Goal: Entertainment & Leisure: Consume media (video, audio)

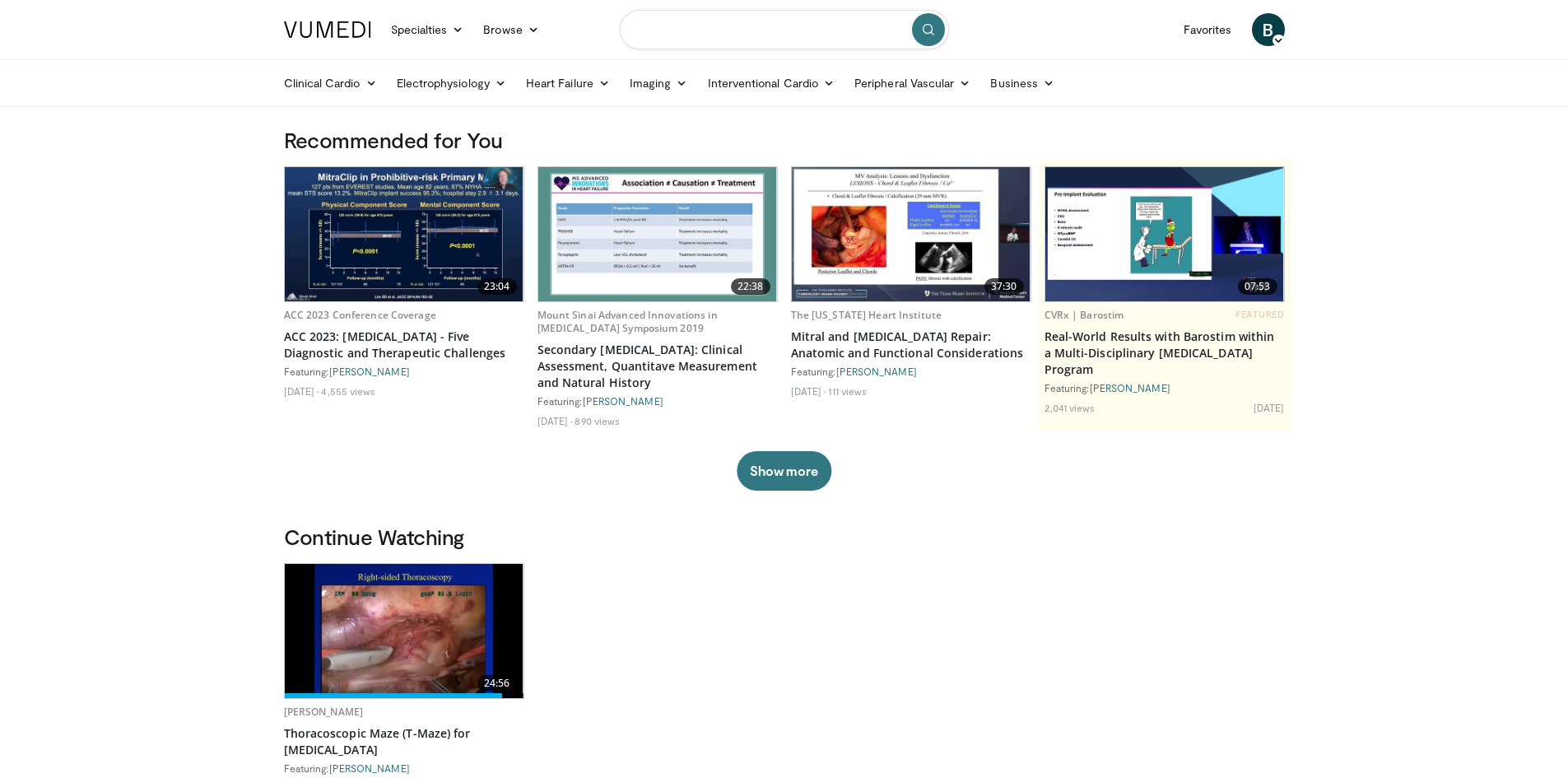
click at [716, 26] on input "Search topics, interventions" at bounding box center [784, 30] width 329 height 40
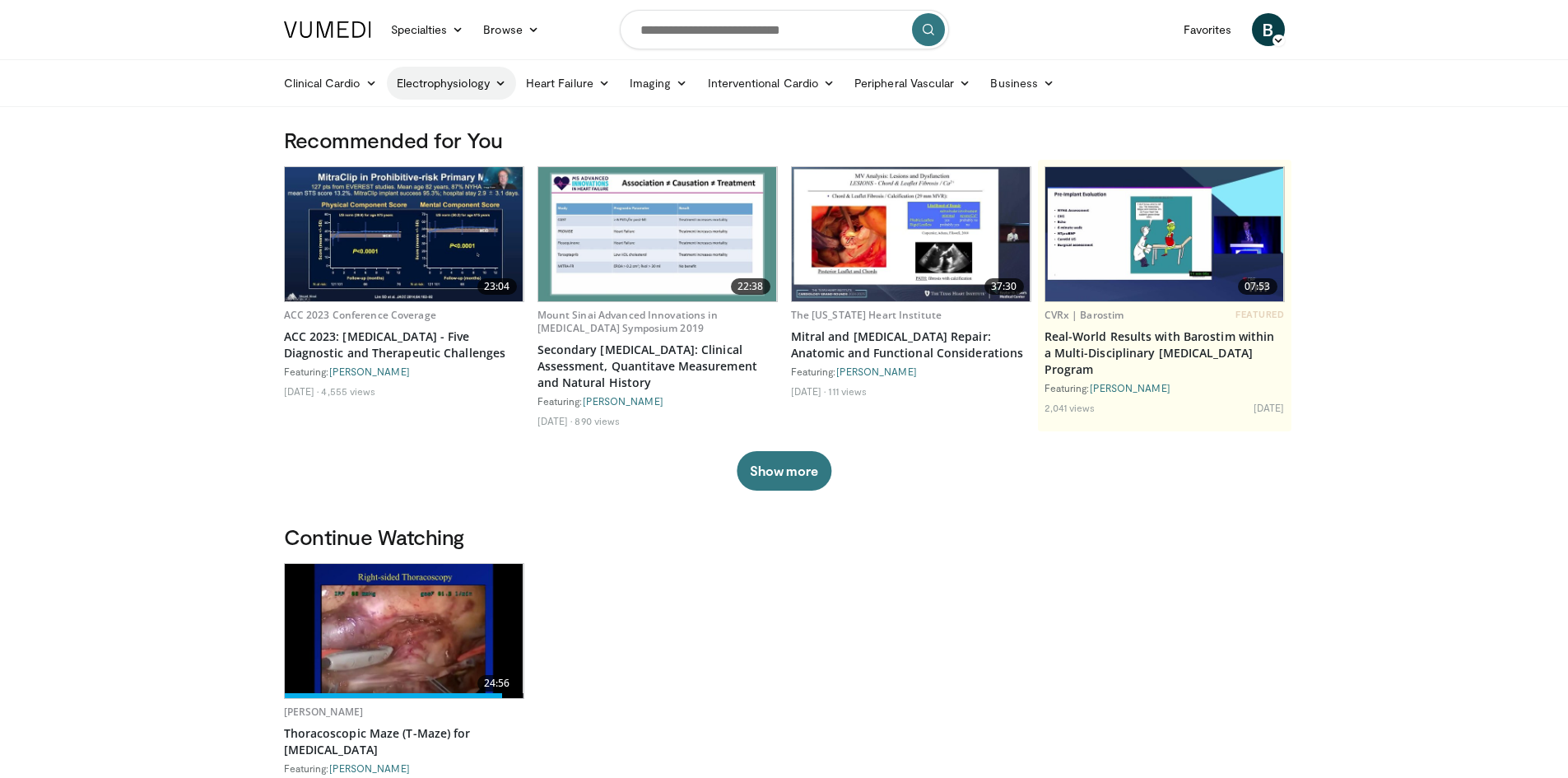
click at [498, 87] on icon at bounding box center [500, 83] width 12 height 12
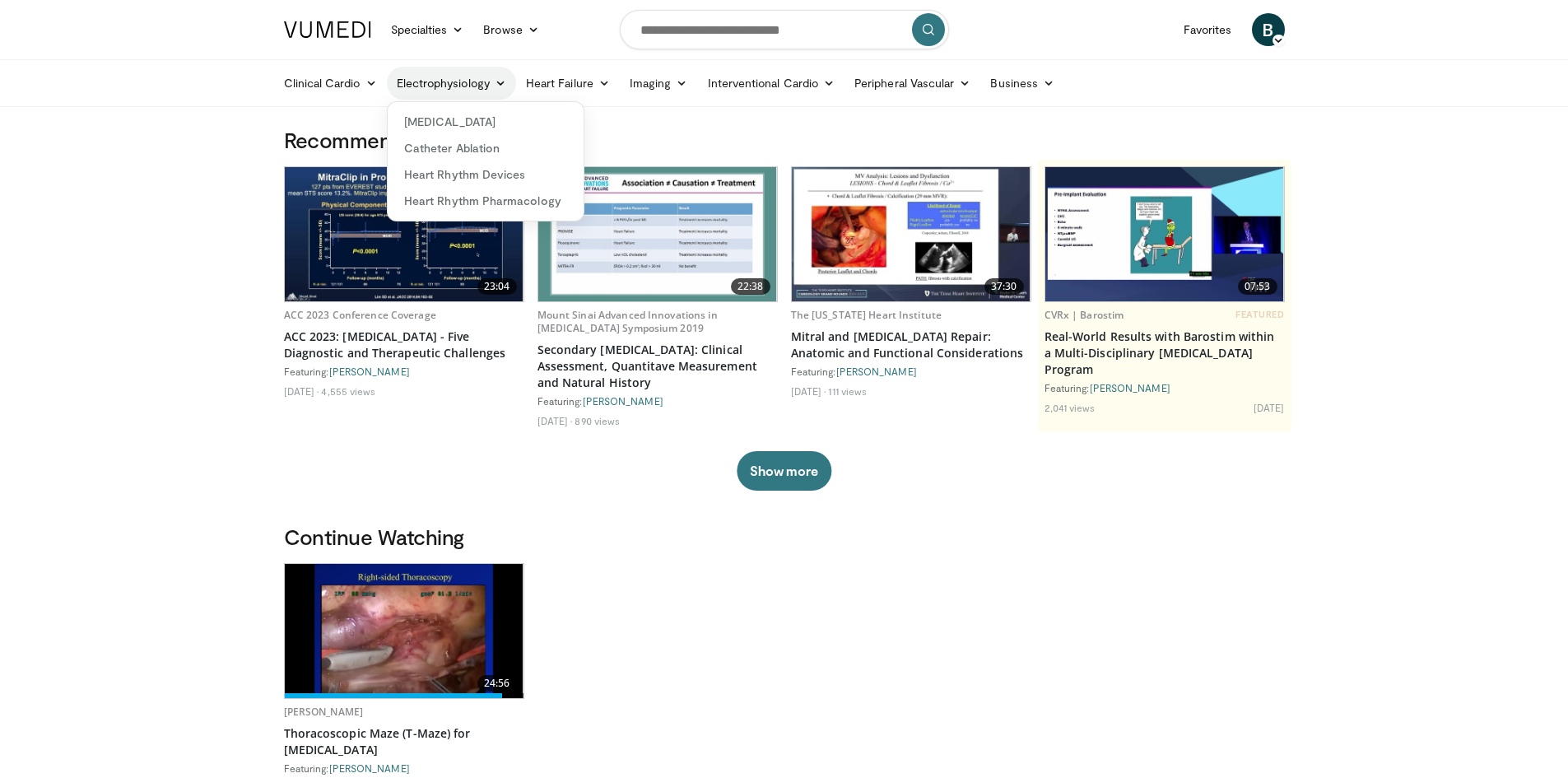
click at [498, 87] on icon at bounding box center [500, 83] width 12 height 12
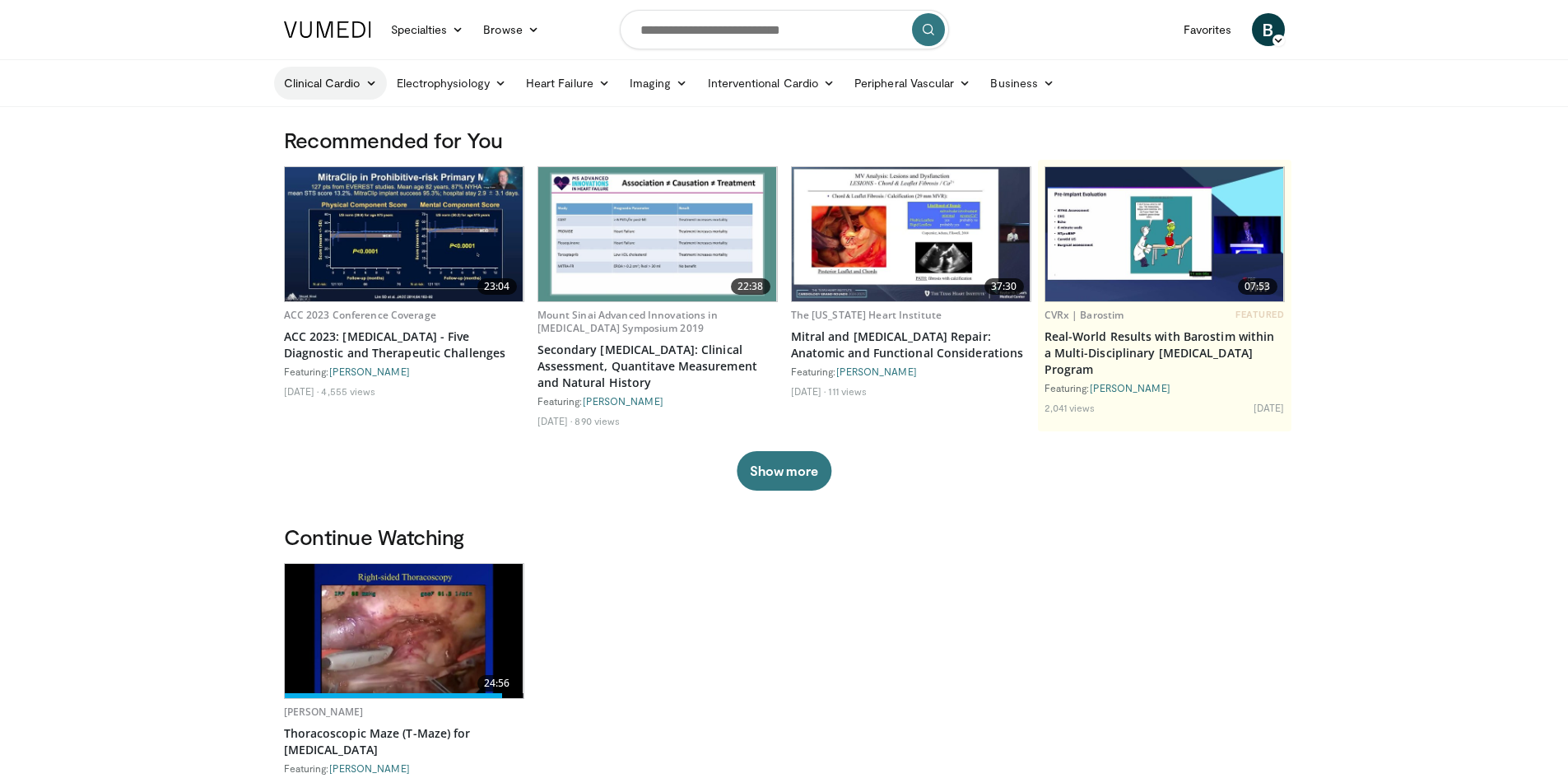
click at [358, 89] on link "Clinical Cardio" at bounding box center [330, 83] width 113 height 33
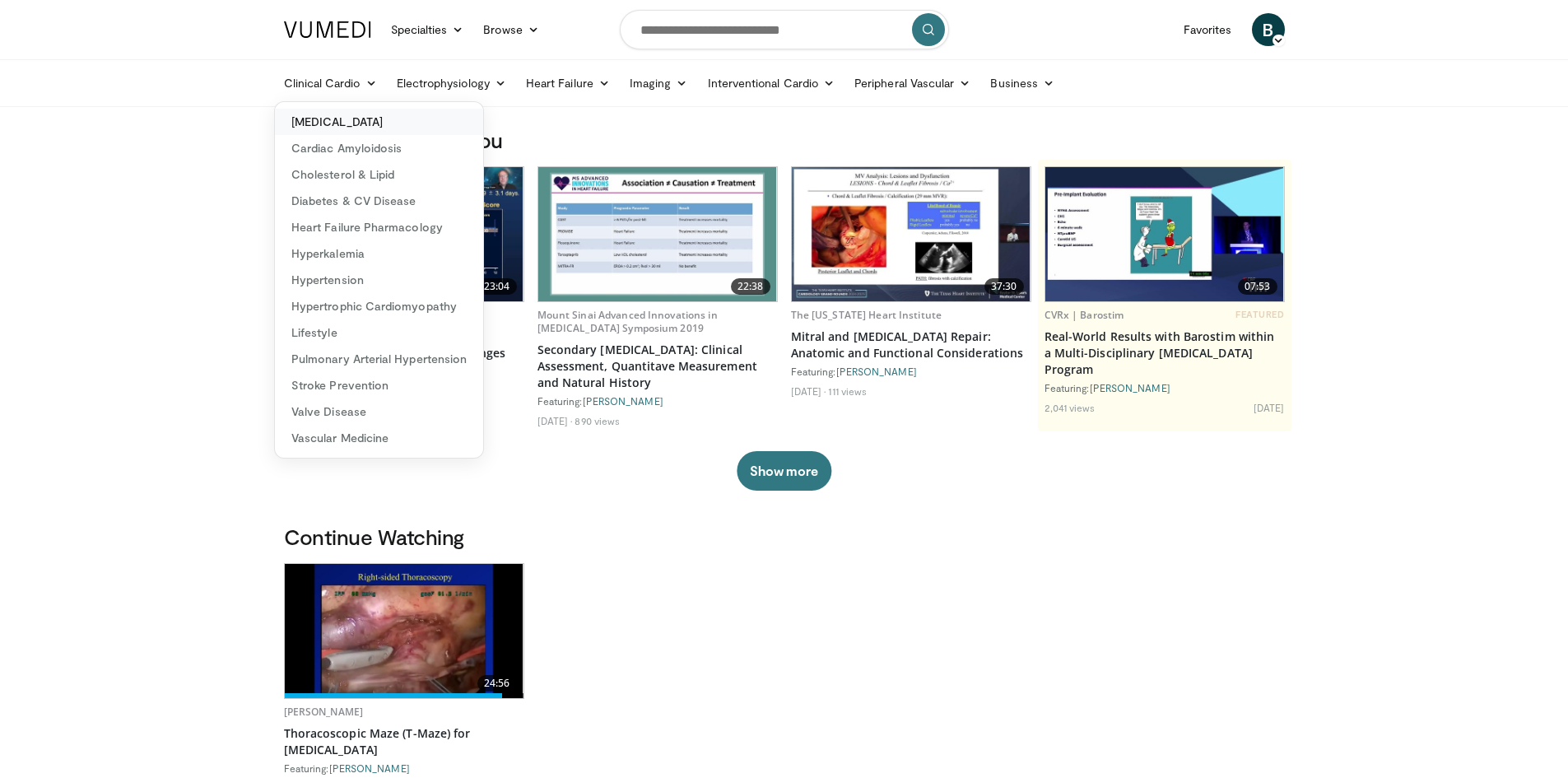
click at [345, 126] on link "[MEDICAL_DATA]" at bounding box center [379, 122] width 209 height 26
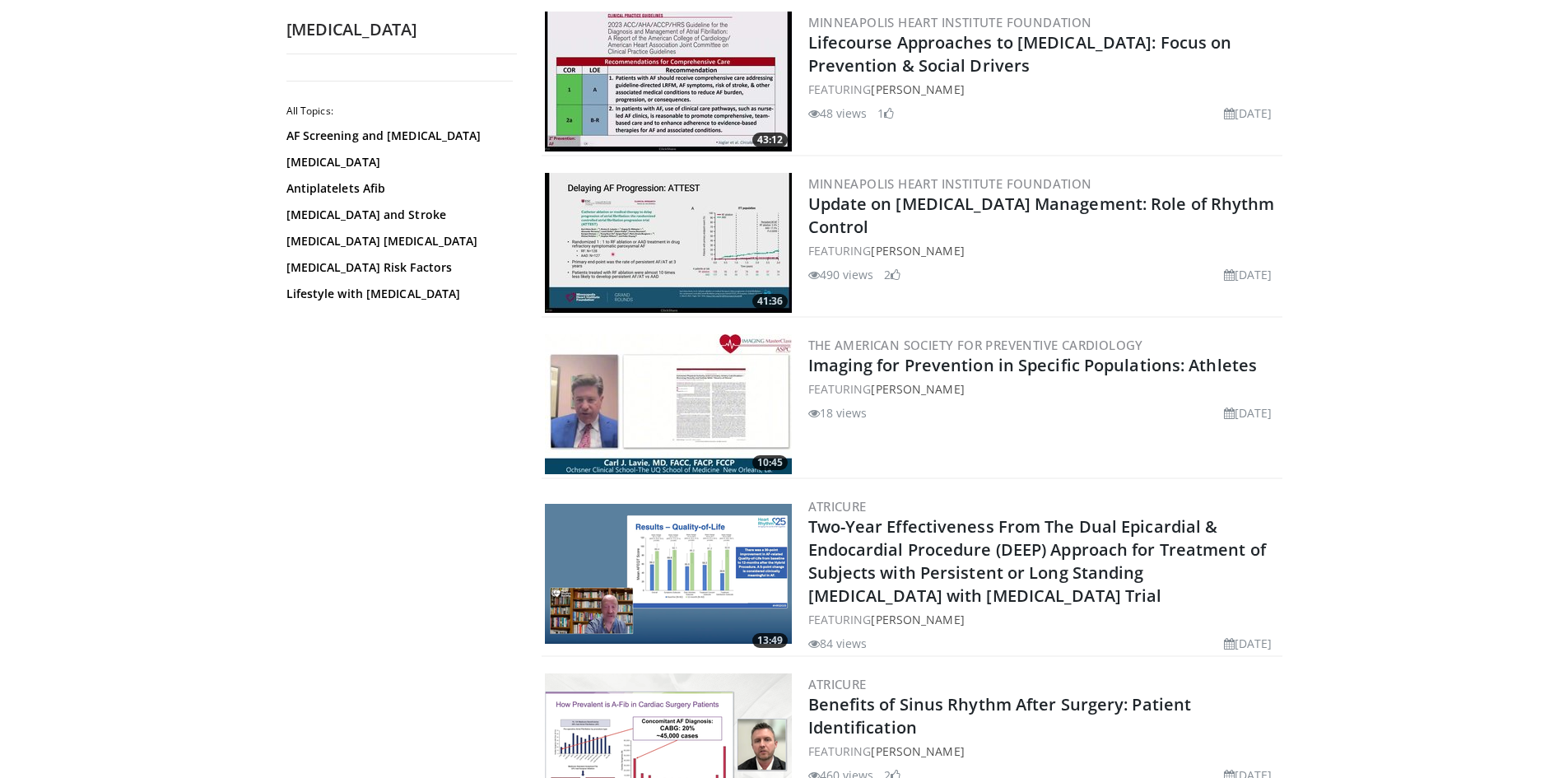
scroll to position [1565, 0]
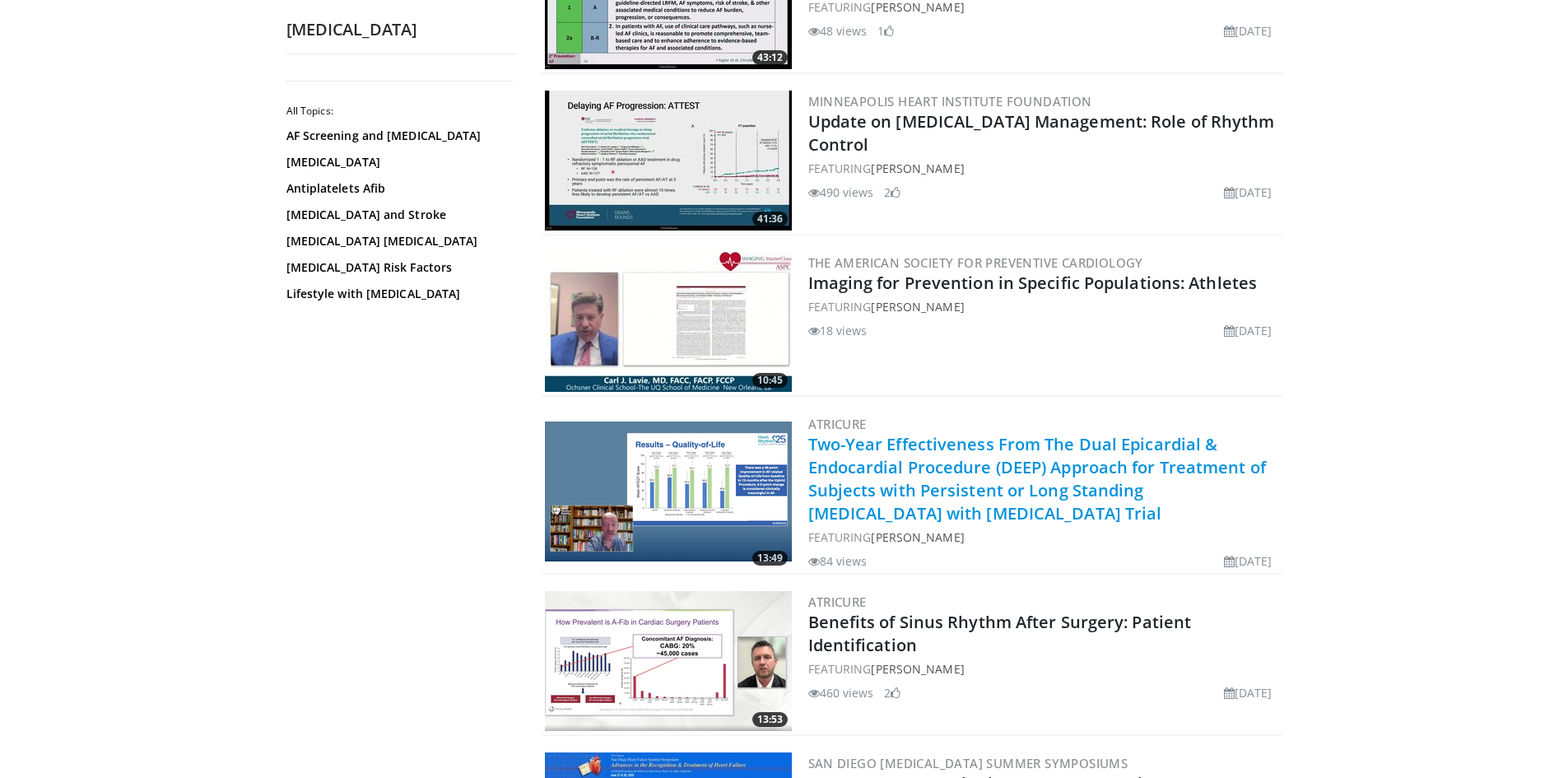
click at [1044, 444] on link "Two-Year Effectiveness From The Dual Epicardial & Endocardial Procedure (DEEP) …" at bounding box center [1037, 478] width 457 height 92
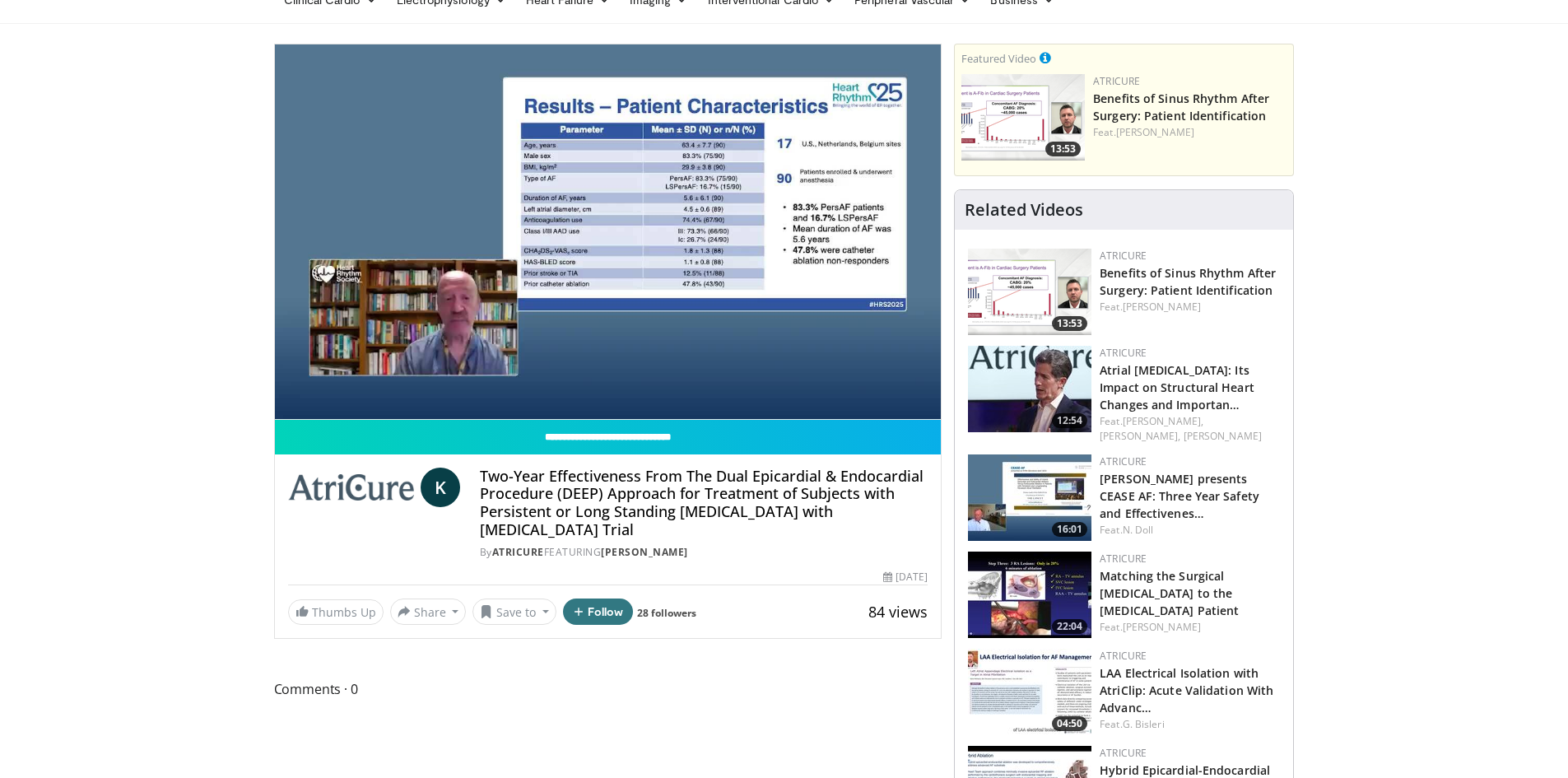
scroll to position [83, 0]
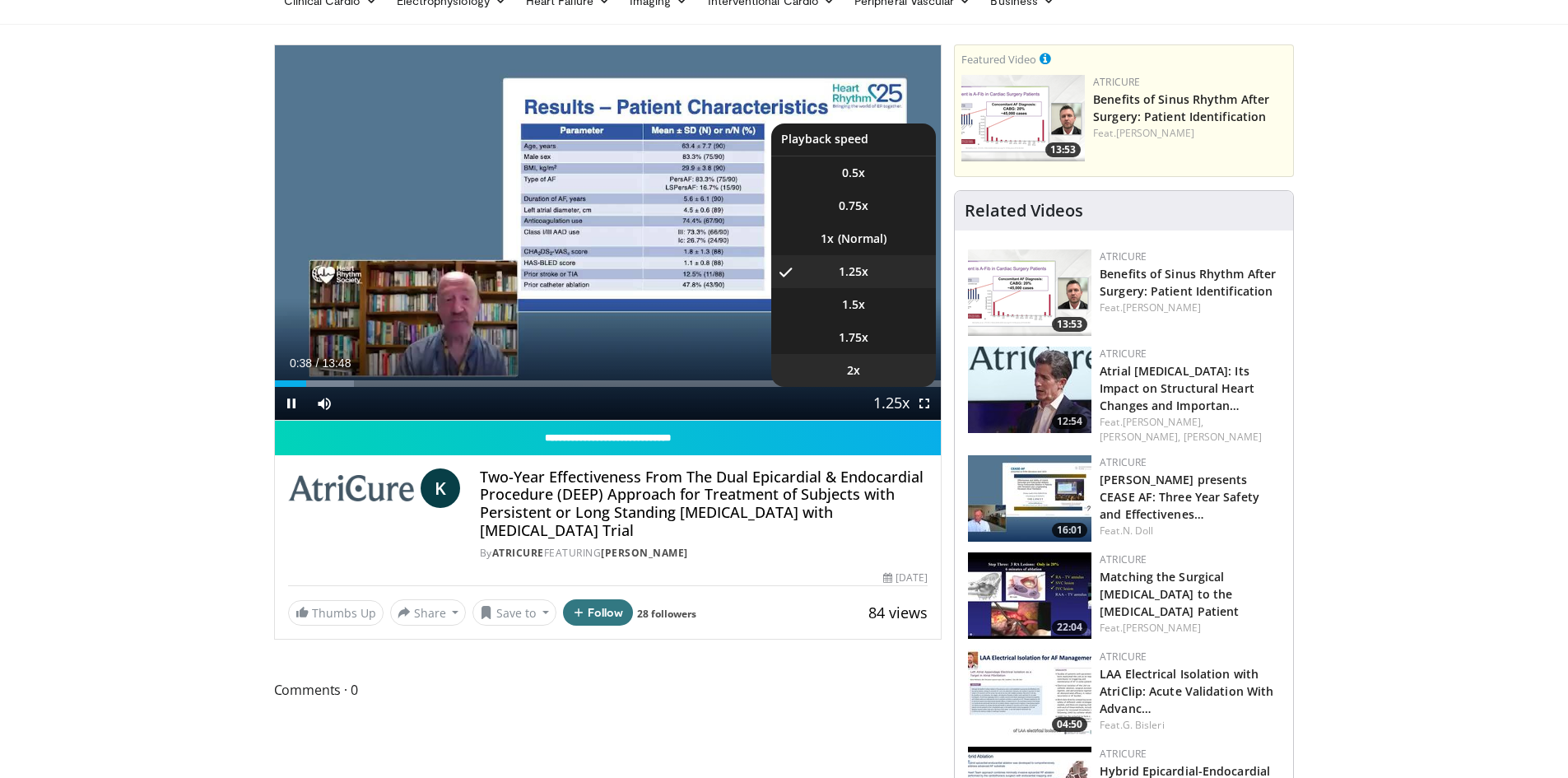
click at [885, 370] on li "2x" at bounding box center [853, 370] width 164 height 33
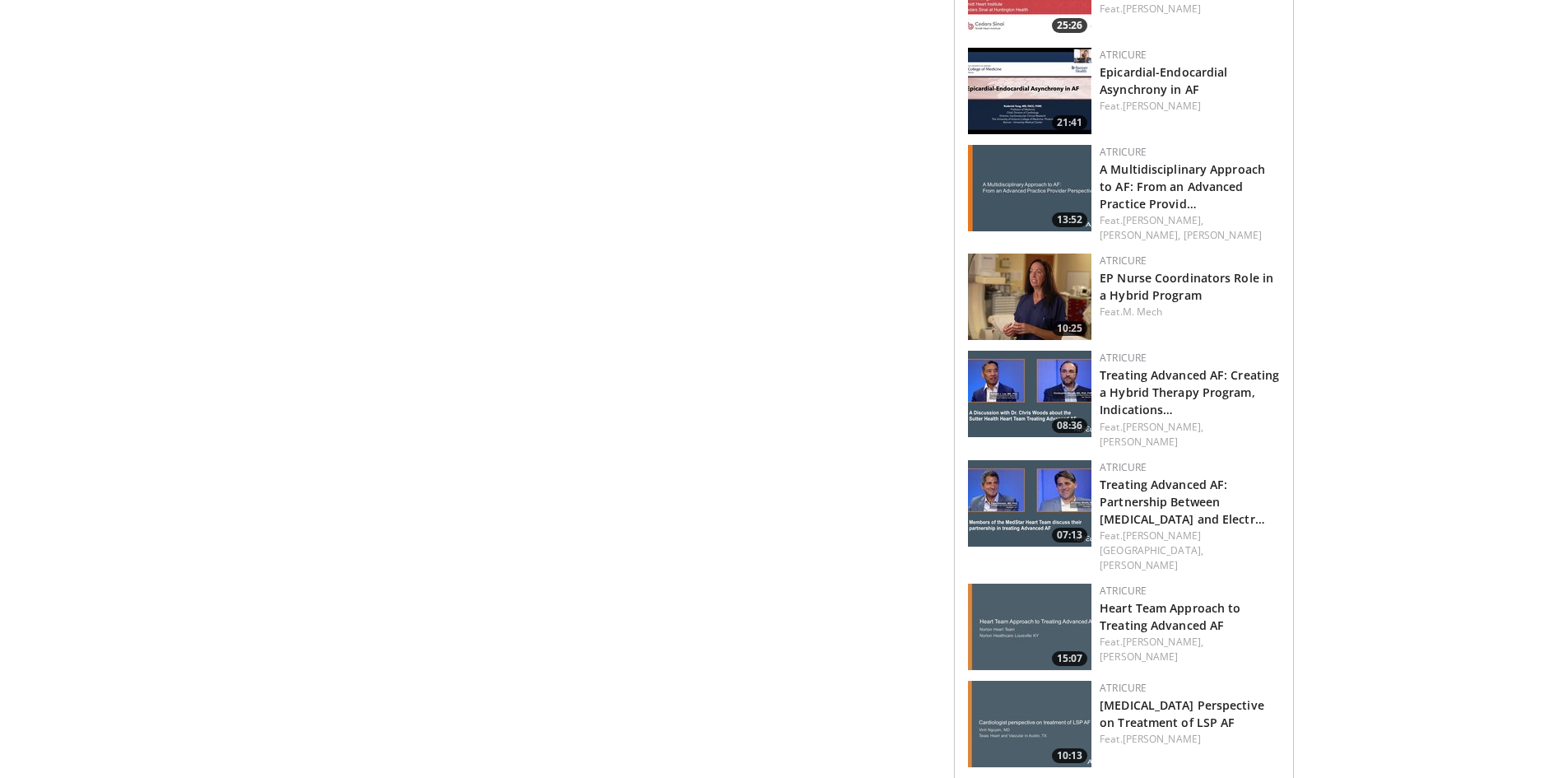
scroll to position [1565, 0]
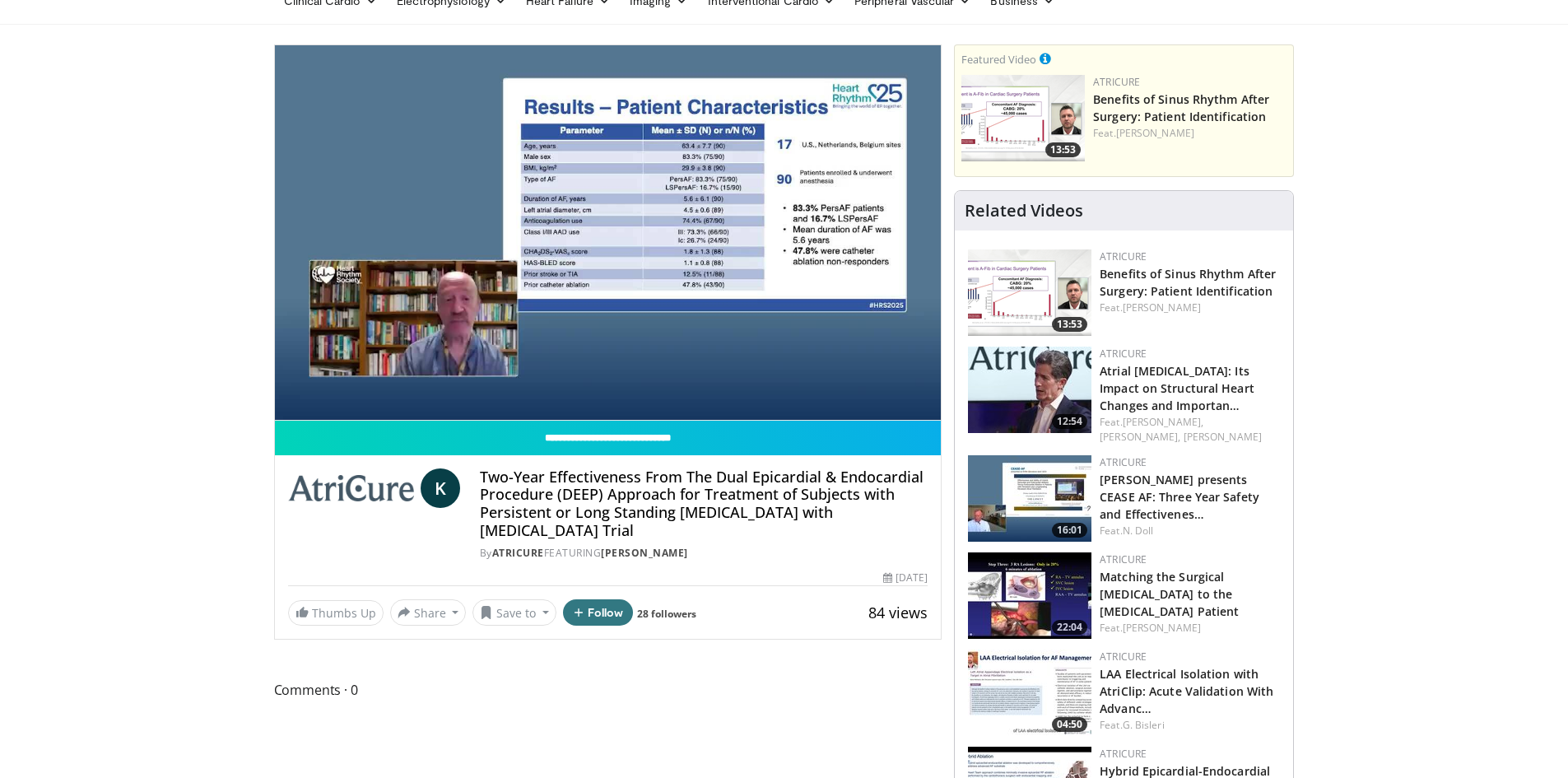
scroll to position [0, 0]
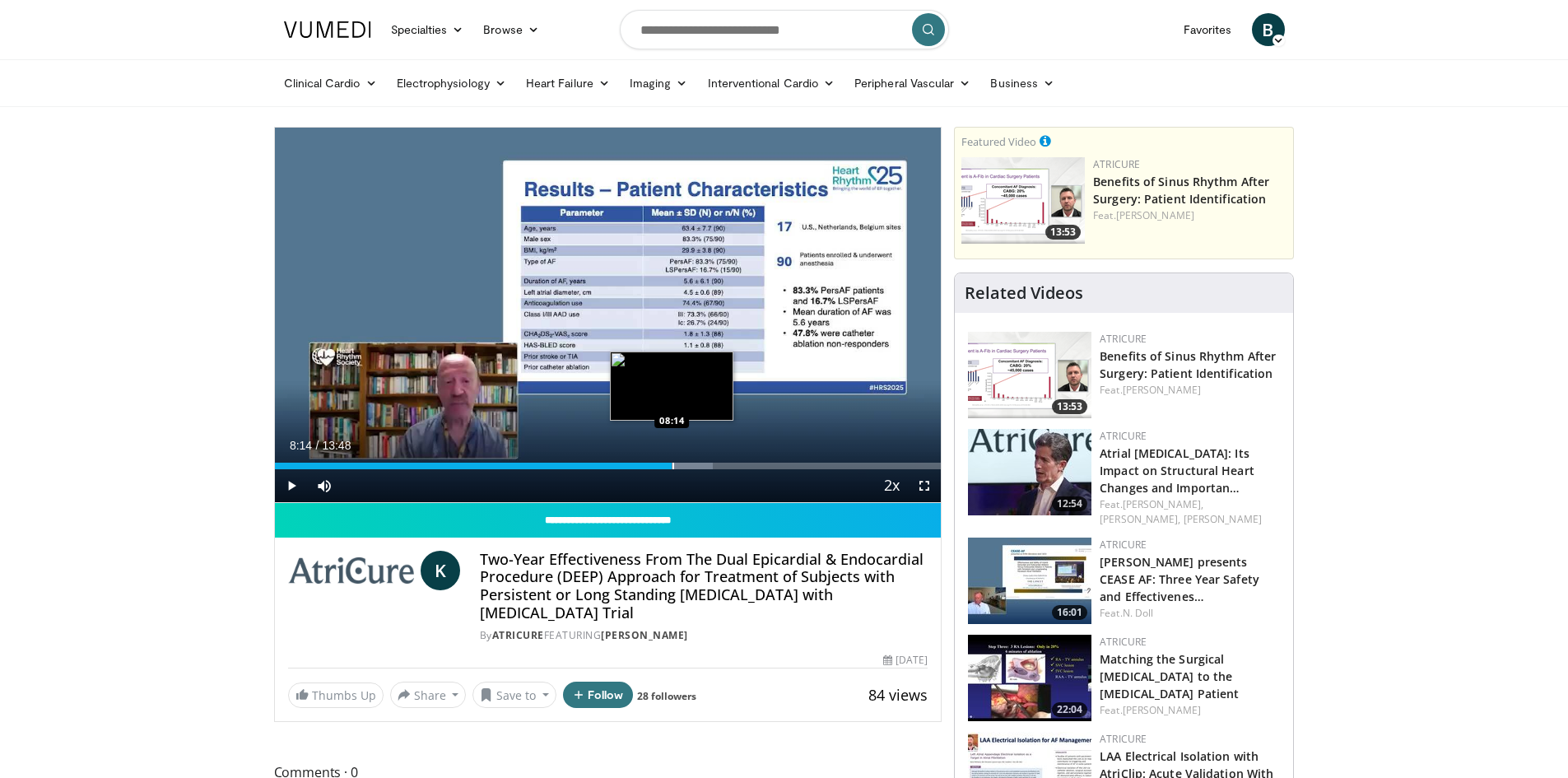
click at [672, 467] on div "Progress Bar" at bounding box center [673, 466] width 2 height 6
click at [684, 466] on div "Progress Bar" at bounding box center [684, 466] width 2 height 6
click at [701, 466] on div "Progress Bar" at bounding box center [701, 466] width 2 height 6
click at [710, 467] on div "Progress Bar" at bounding box center [710, 466] width 2 height 6
click at [727, 469] on div "Current Time 8:59 / Duration 13:48 Pause Skip Backward Skip Forward Mute Loaded…" at bounding box center [608, 486] width 667 height 33
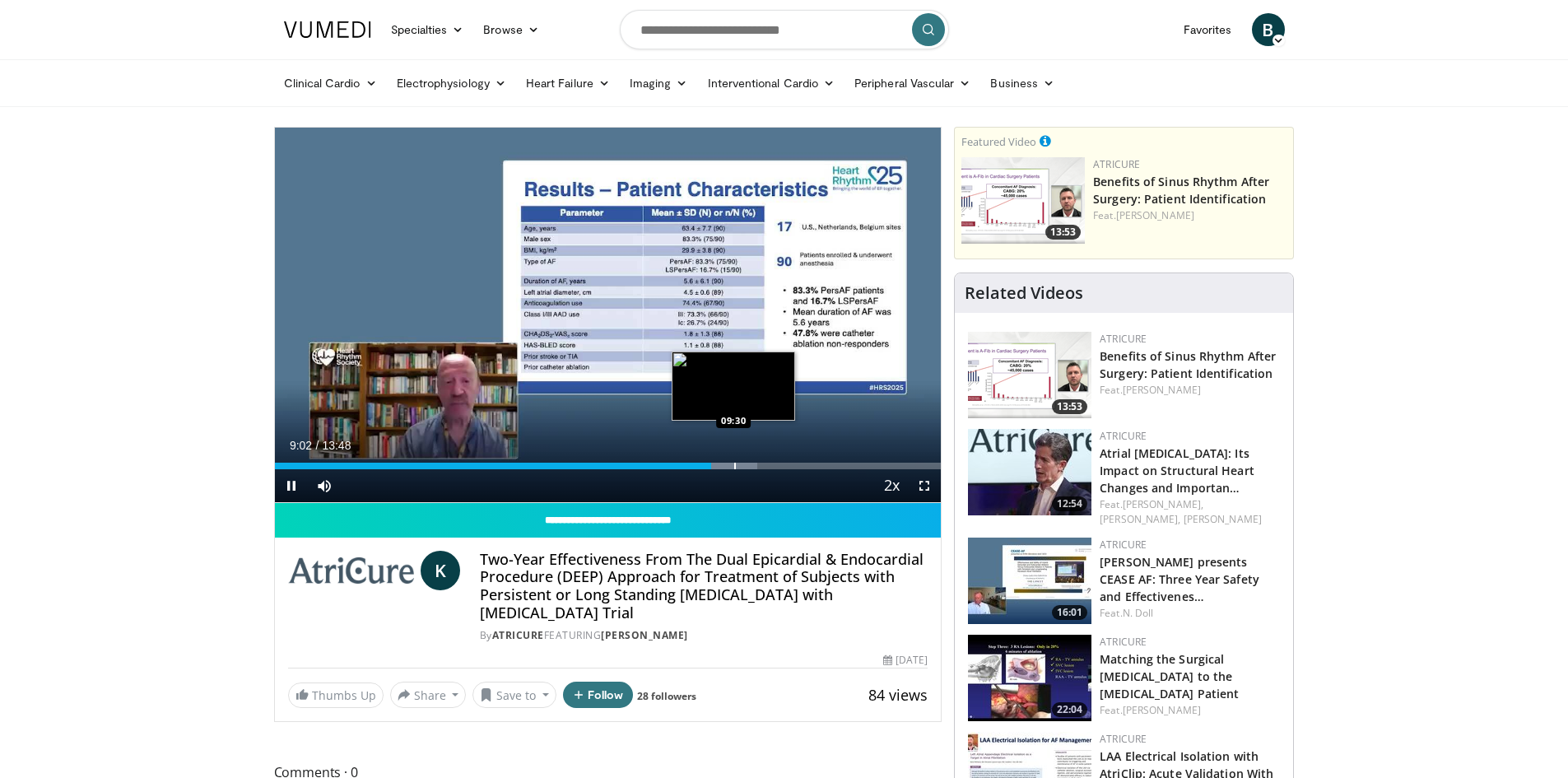
click at [734, 466] on div "Progress Bar" at bounding box center [735, 466] width 2 height 6
click at [744, 466] on div "Progress Bar" at bounding box center [745, 466] width 2 height 6
click at [762, 467] on div "Progress Bar" at bounding box center [763, 466] width 2 height 6
click at [787, 467] on div "Progress Bar" at bounding box center [788, 466] width 2 height 6
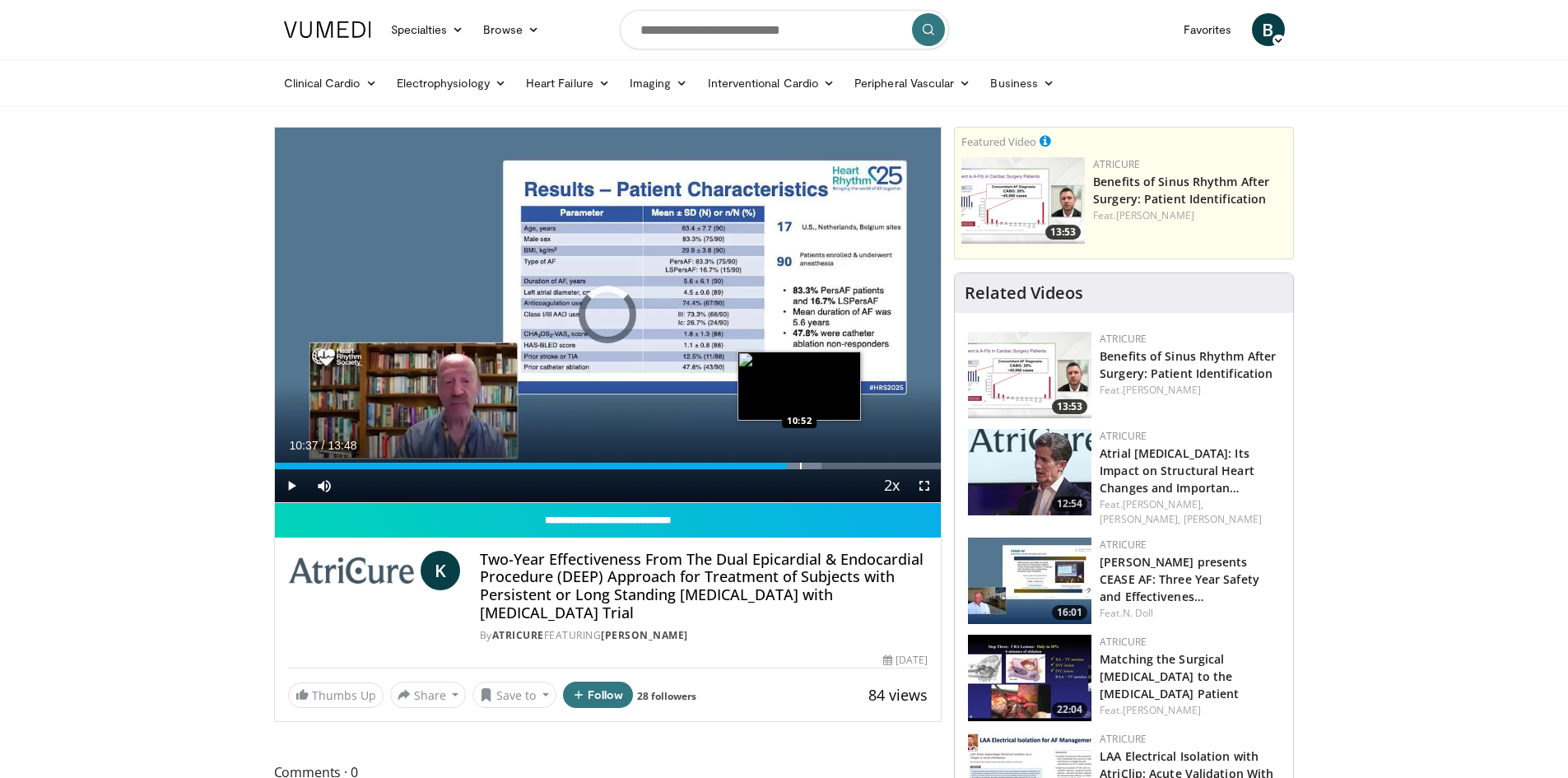
click at [800, 466] on div "Progress Bar" at bounding box center [801, 466] width 2 height 6
click at [810, 467] on div "Progress Bar" at bounding box center [811, 466] width 2 height 6
click at [816, 468] on div "Progress Bar" at bounding box center [817, 466] width 2 height 6
click at [835, 472] on div "Current Time 11:11 / Duration 13:48 Pause Skip Backward Skip Forward Mute Loade…" at bounding box center [608, 486] width 667 height 33
click at [829, 464] on div "Progress Bar" at bounding box center [830, 466] width 2 height 6
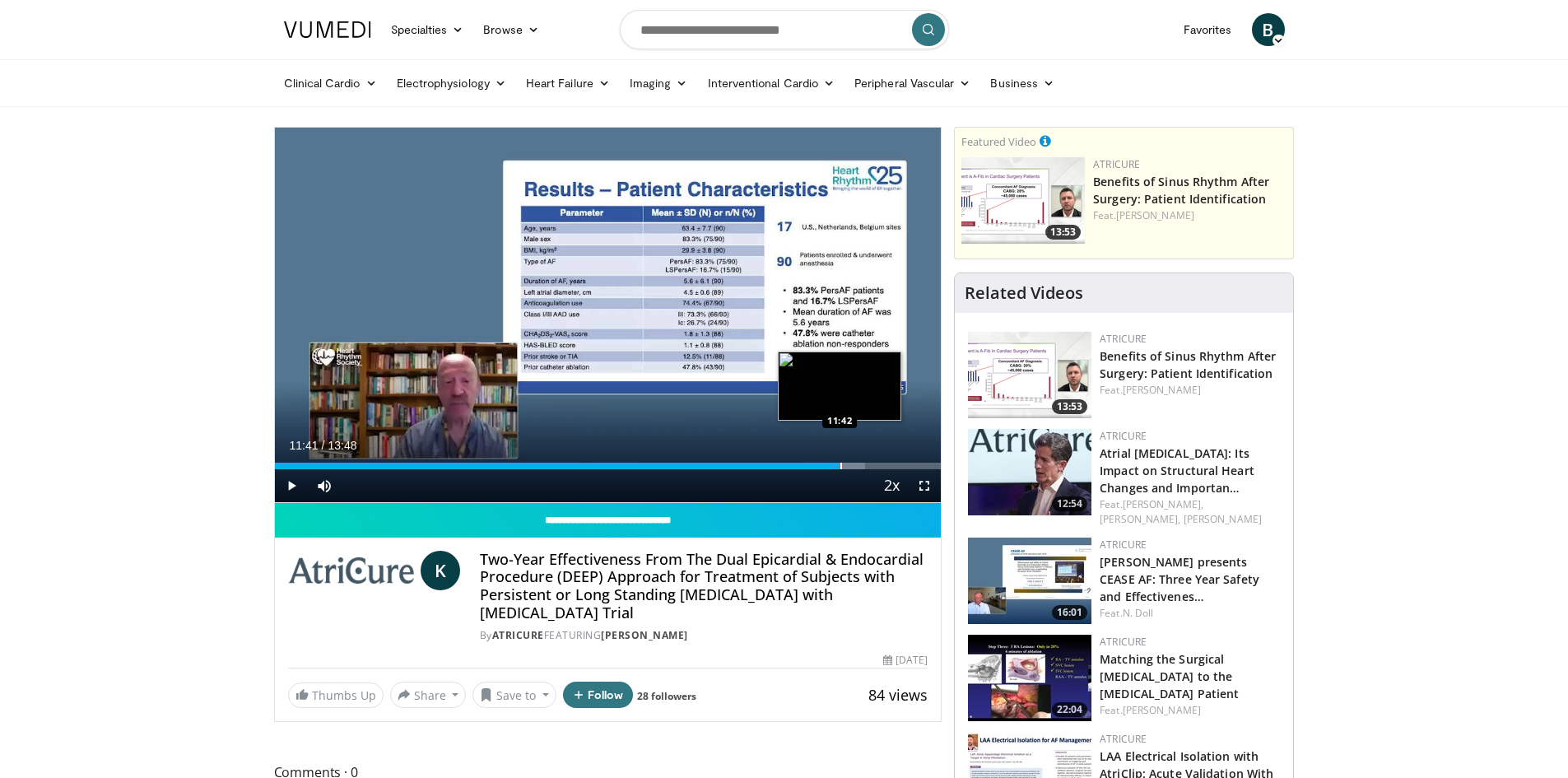
click at [840, 464] on div "Progress Bar" at bounding box center [841, 466] width 2 height 6
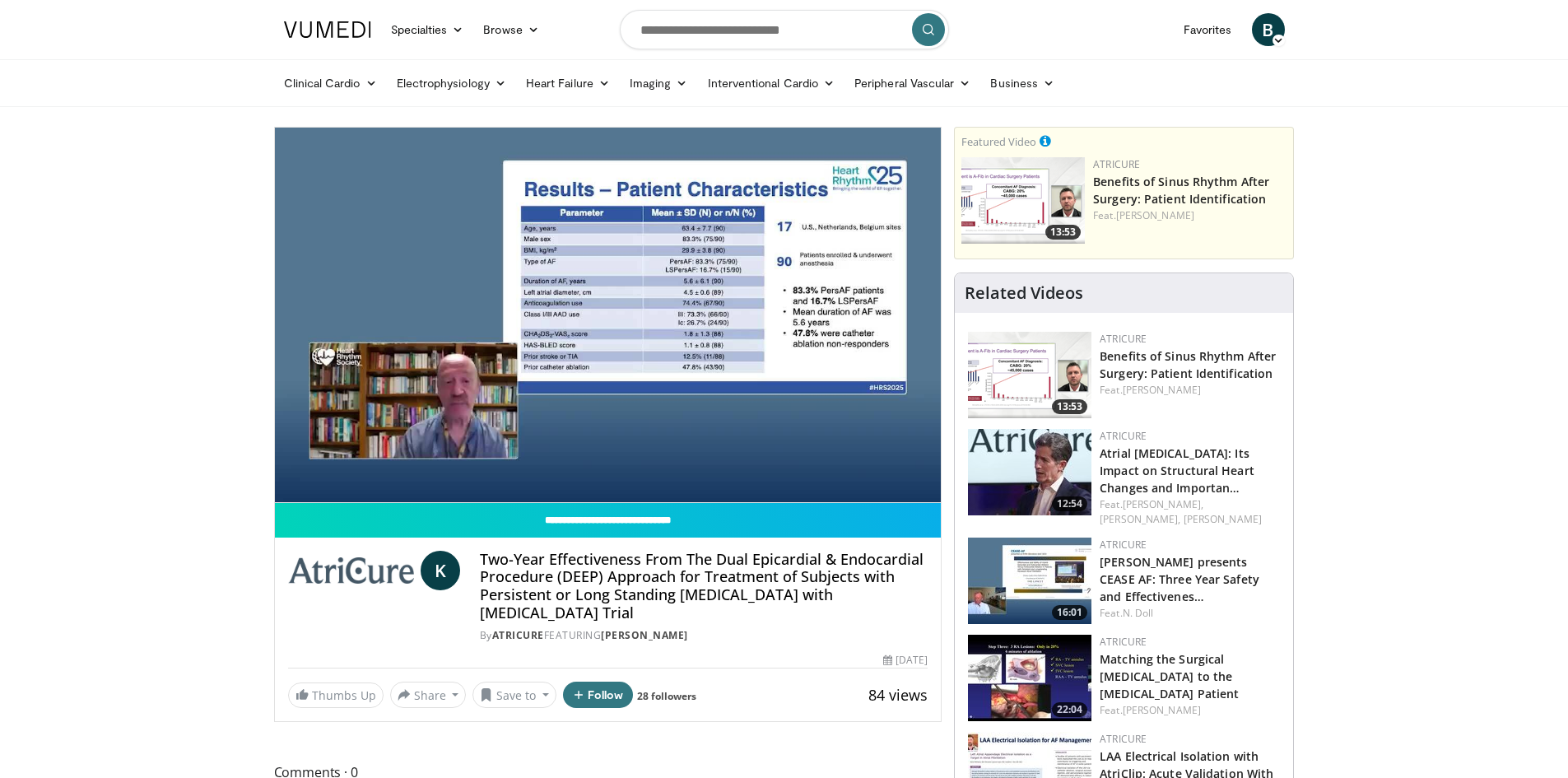
click at [858, 468] on div "10 seconds Tap to unmute" at bounding box center [608, 315] width 667 height 375
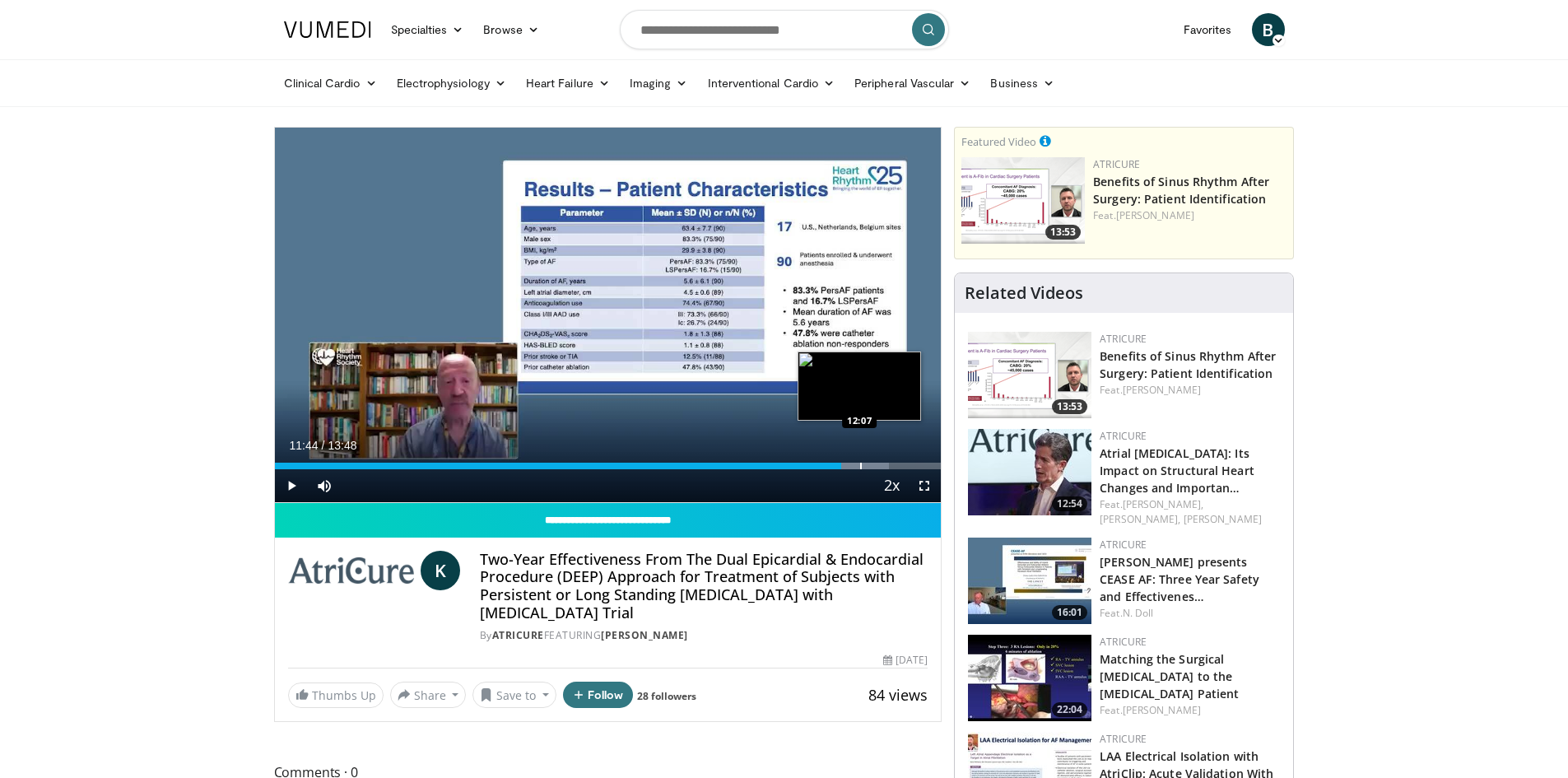
click at [860, 468] on div "Progress Bar" at bounding box center [861, 466] width 2 height 6
click at [291, 478] on span "Video Player" at bounding box center [291, 486] width 33 height 33
click at [887, 463] on div "Progress Bar" at bounding box center [888, 466] width 2 height 6
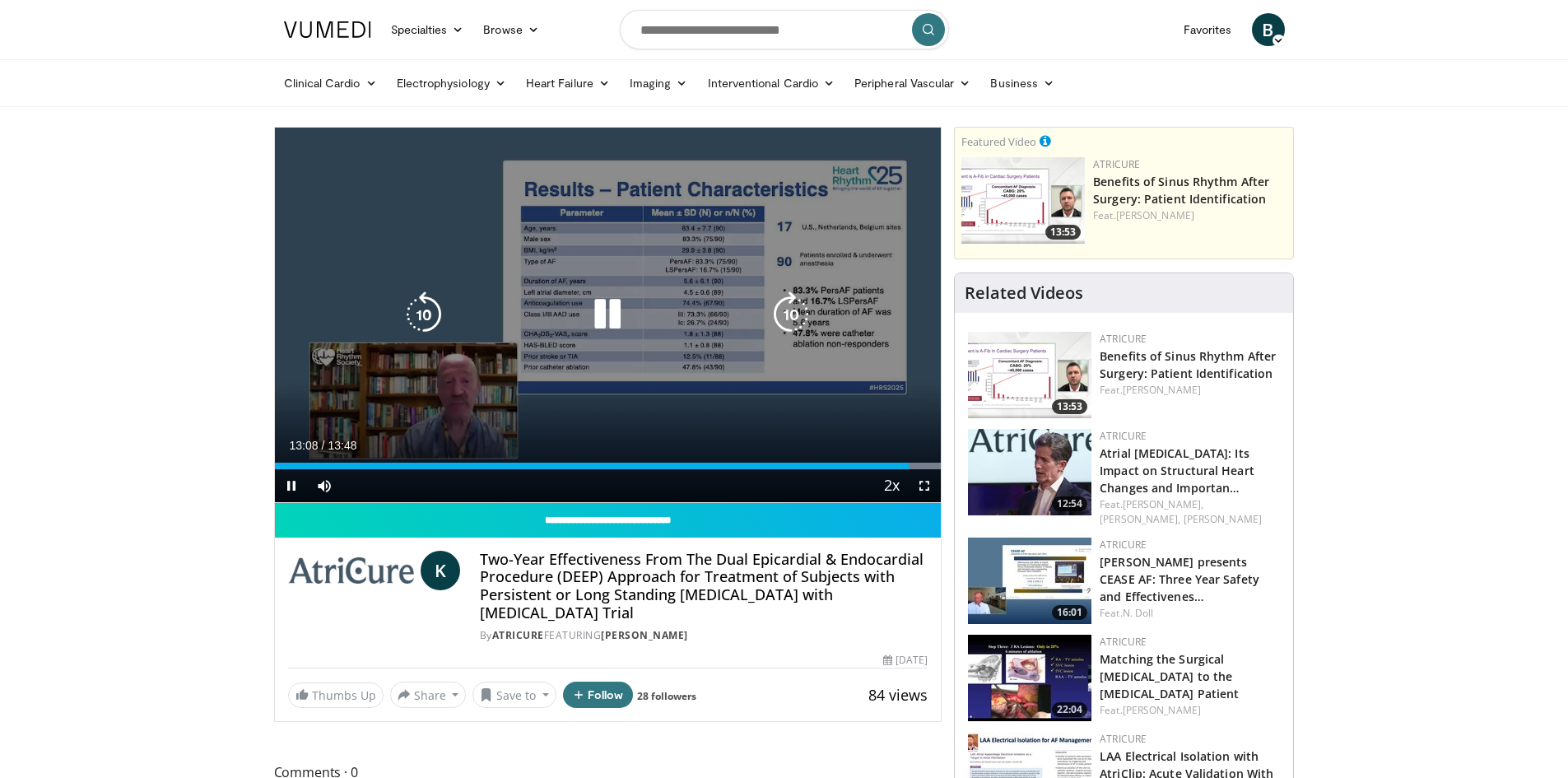
click at [618, 332] on icon "Video Player" at bounding box center [607, 314] width 46 height 46
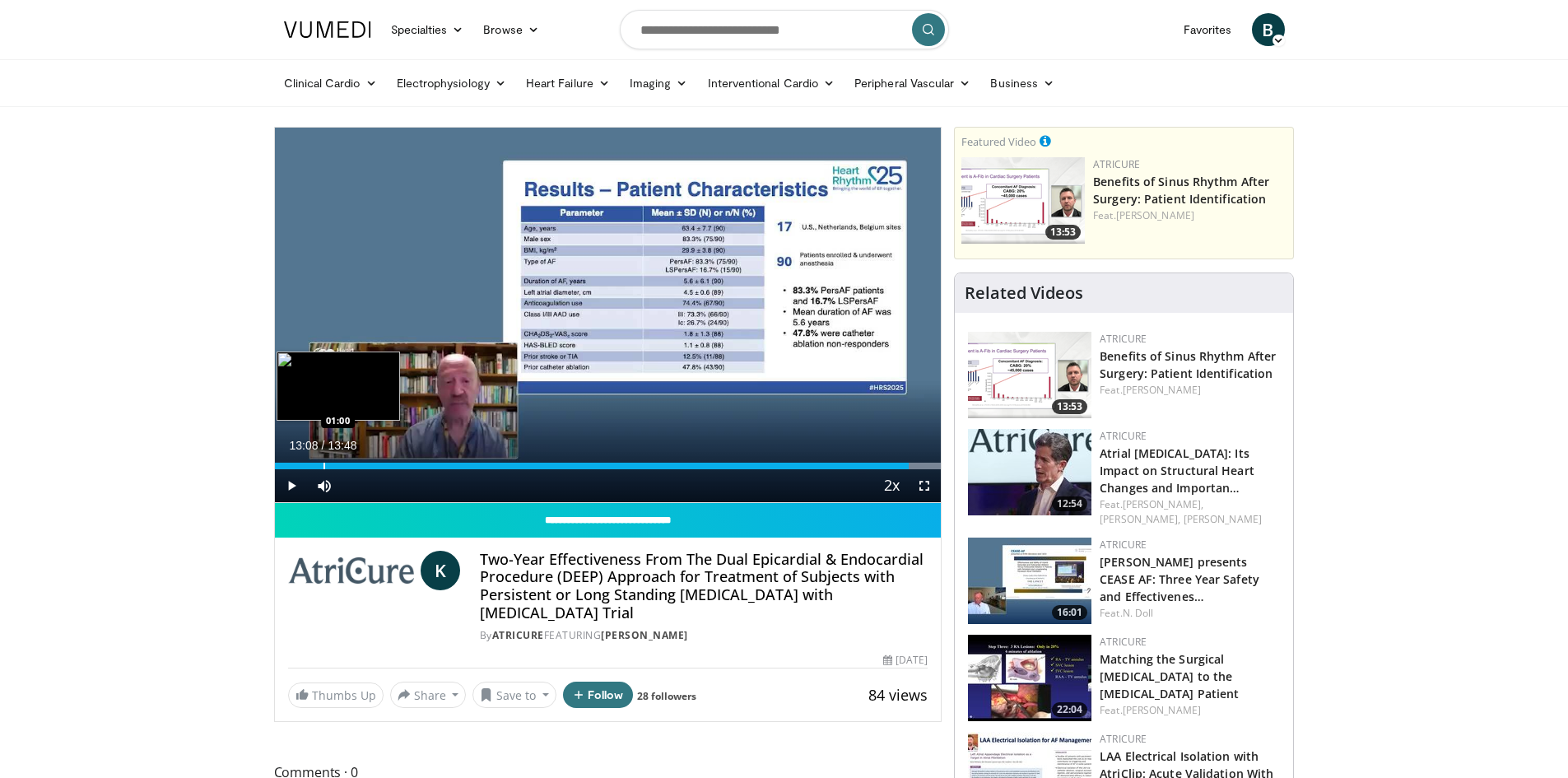
click at [324, 465] on div "Progress Bar" at bounding box center [325, 466] width 2 height 6
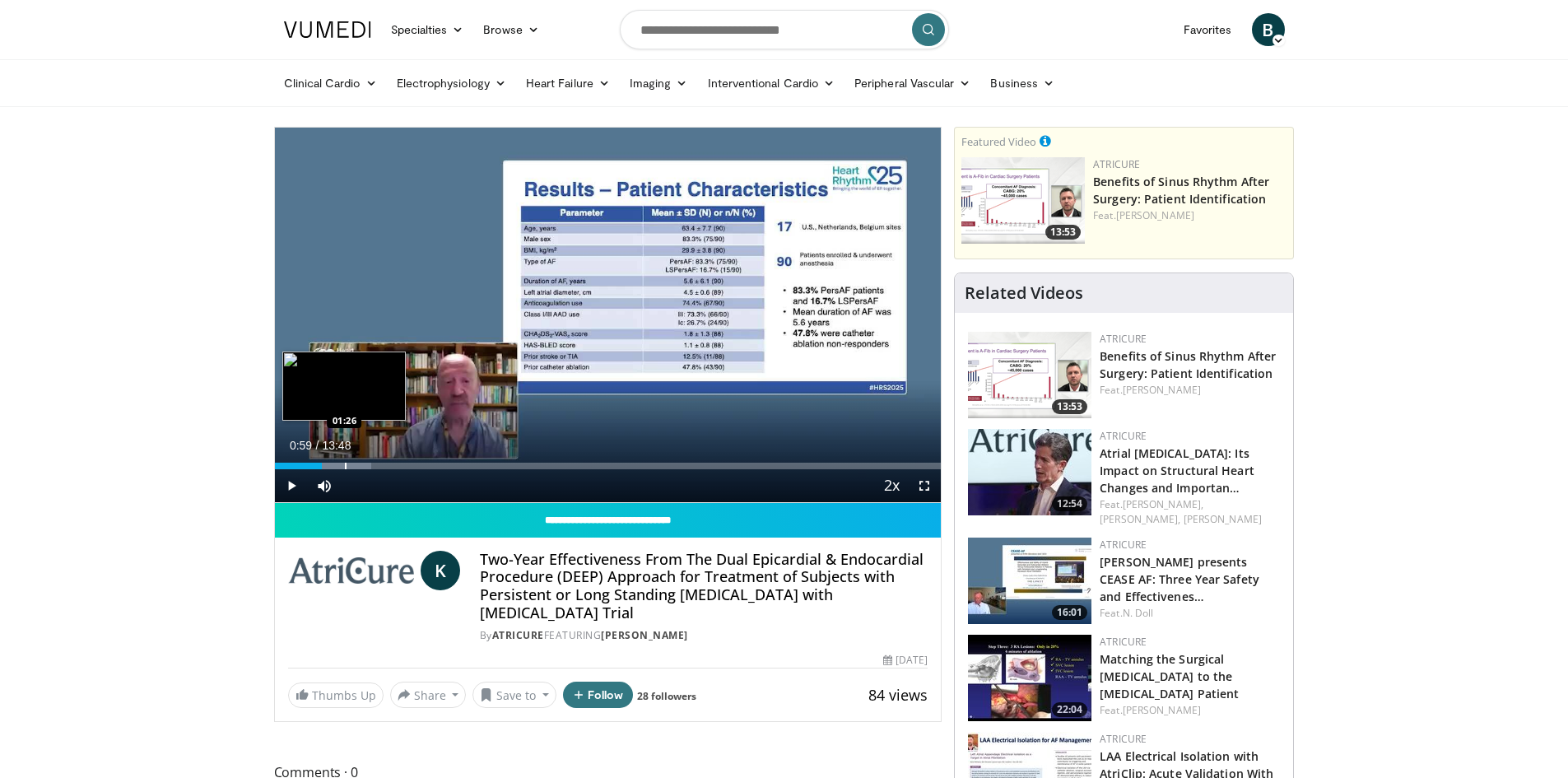
click at [344, 458] on div "Loaded : 14.48% 00:59 01:26" at bounding box center [608, 461] width 667 height 15
click at [370, 458] on div "Loaded : 17.95% 01:59 01:59" at bounding box center [608, 461] width 667 height 15
click at [397, 461] on div "Loaded : 21.72% 01:59 02:32" at bounding box center [608, 461] width 667 height 15
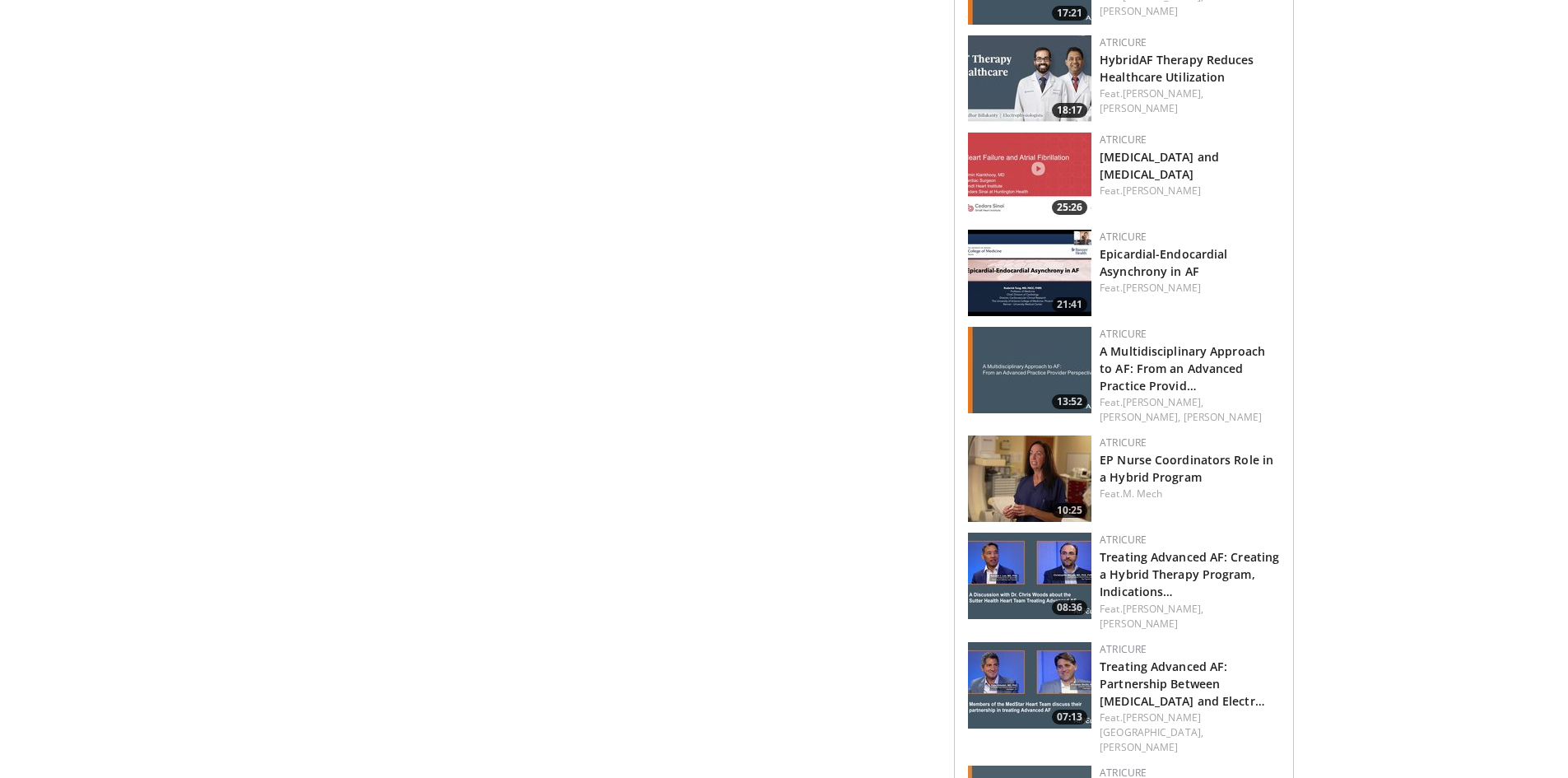
scroll to position [1647, 0]
